Goal: Book appointment/travel/reservation

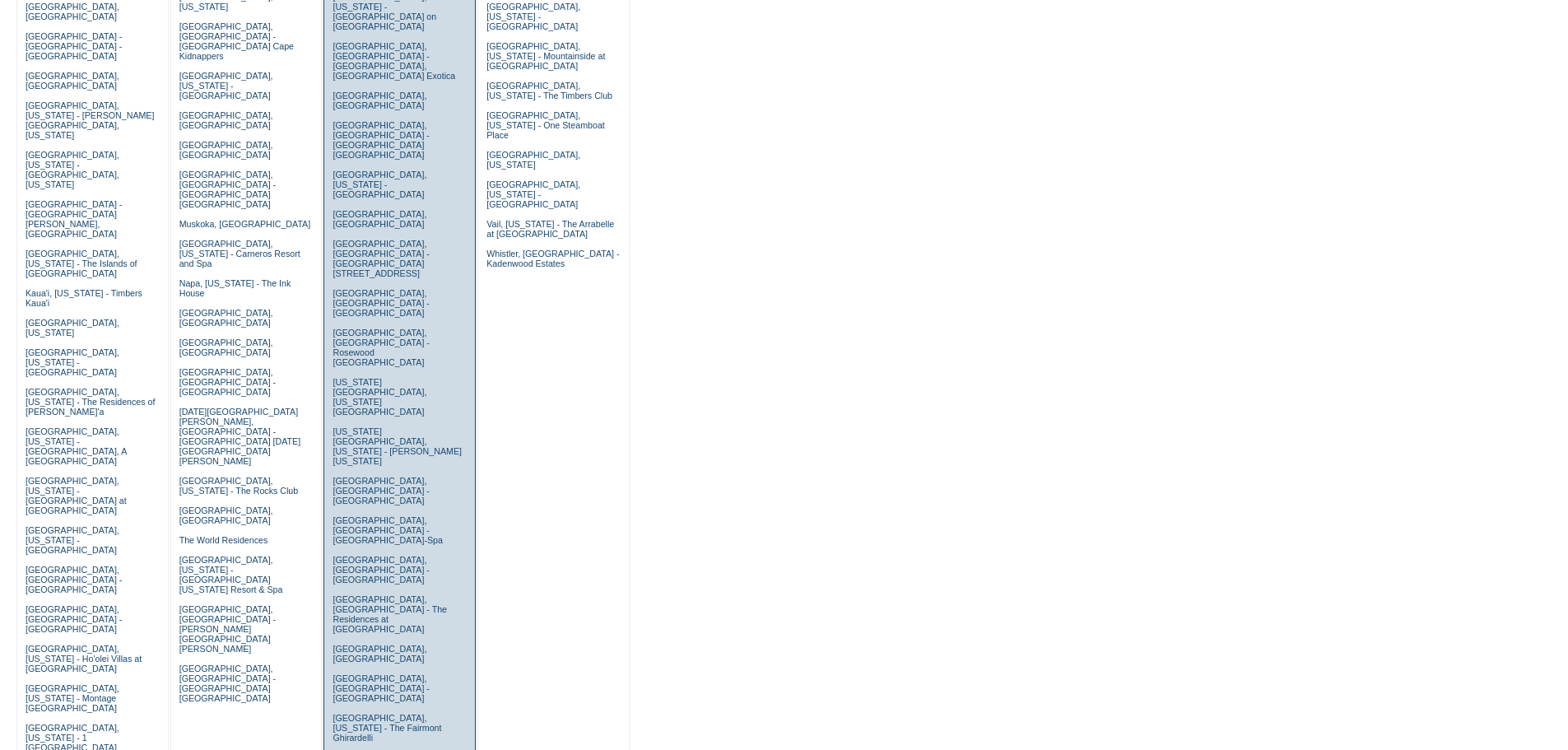
scroll to position [247, 0]
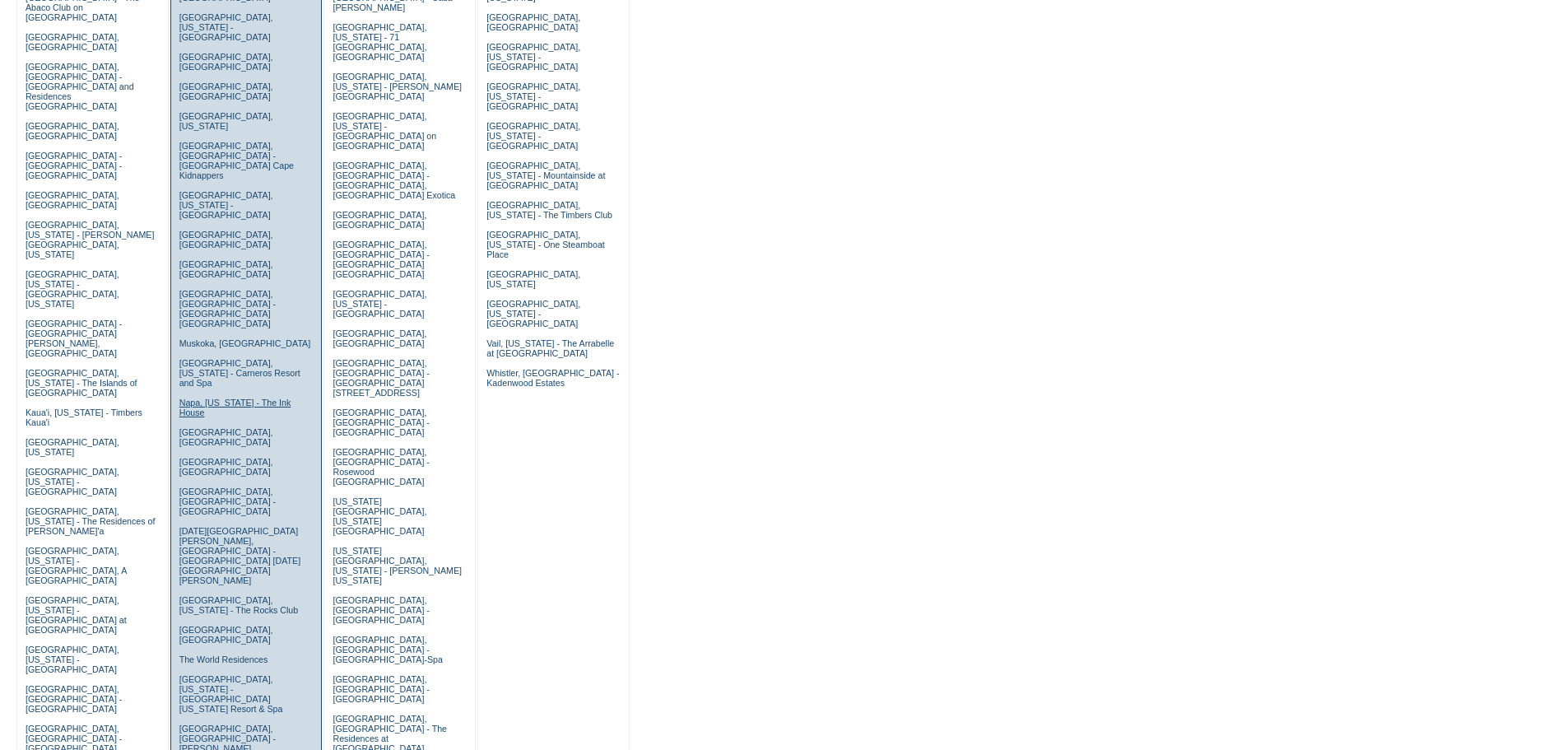
click at [193, 398] on link "Napa, California - The Ink House" at bounding box center [235, 408] width 112 height 20
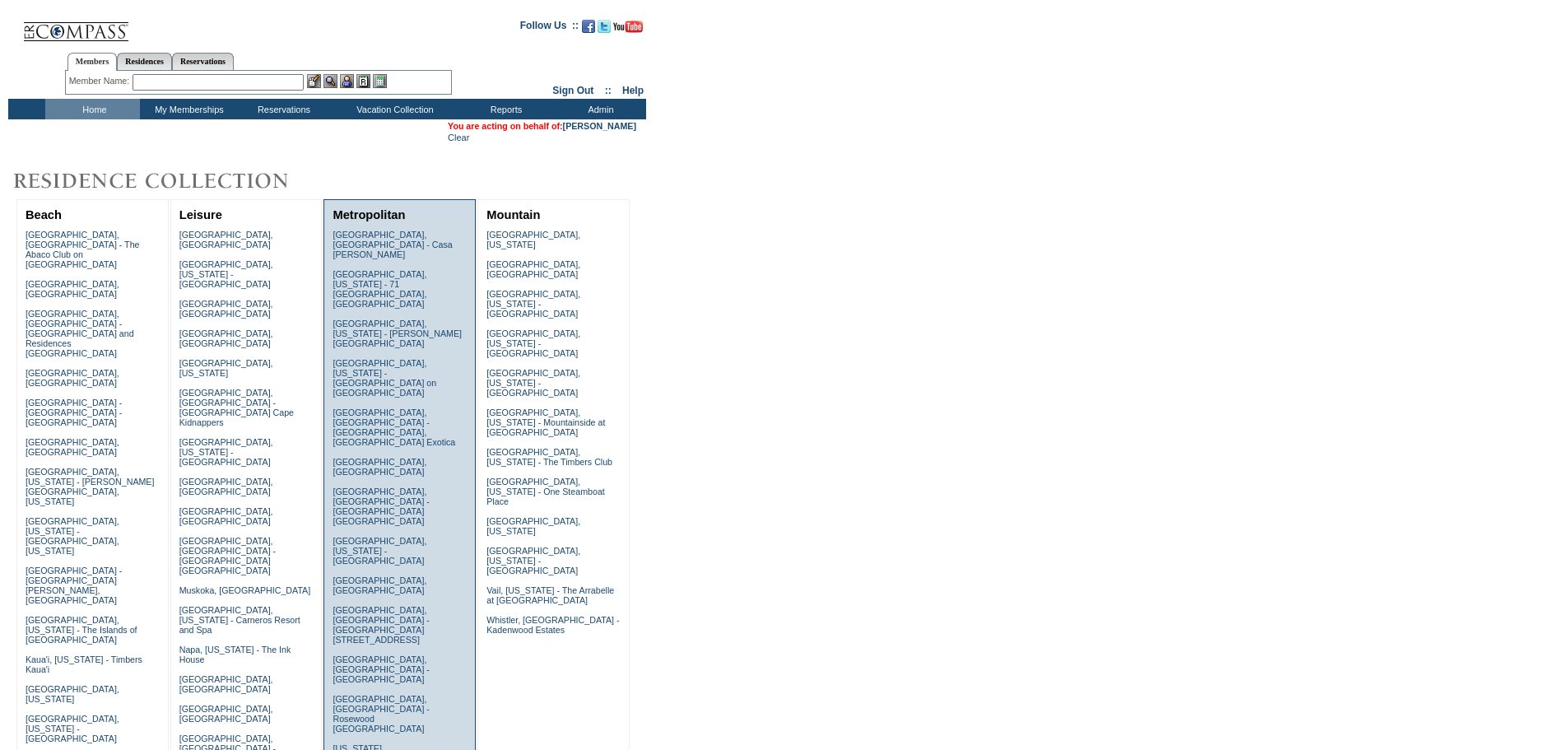
scroll to position [247, 0]
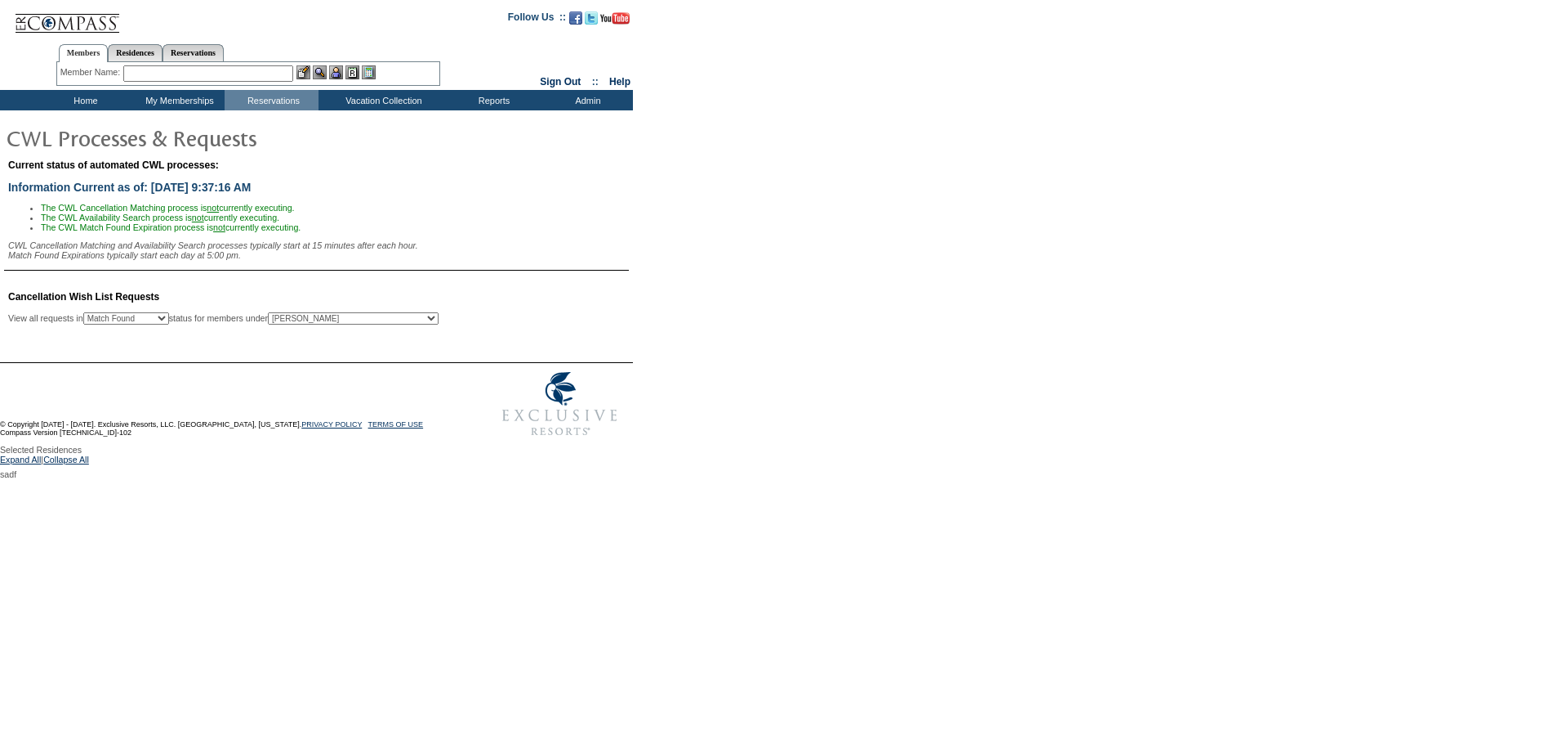
select select "50"
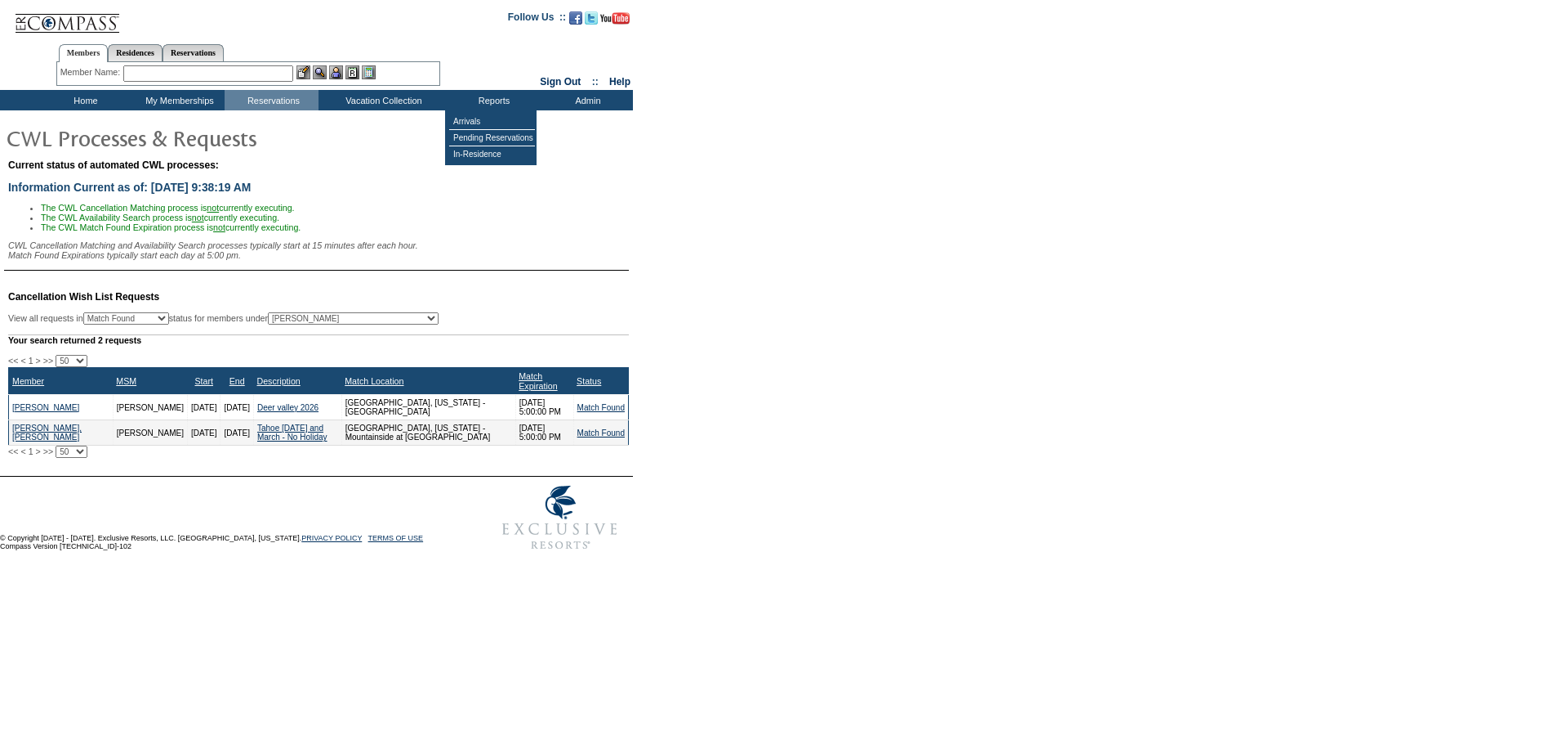
click at [1107, 407] on form "Follow Us ::" at bounding box center [784, 279] width 1568 height 558
